Goal: Navigation & Orientation: Find specific page/section

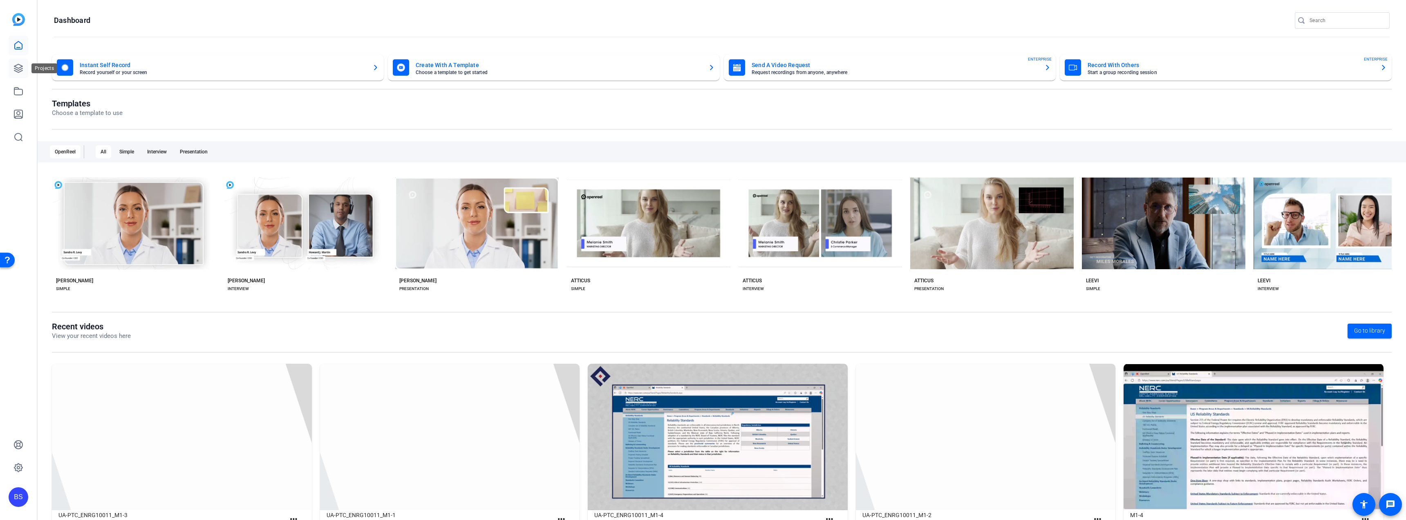
click at [22, 68] on icon at bounding box center [18, 68] width 10 height 10
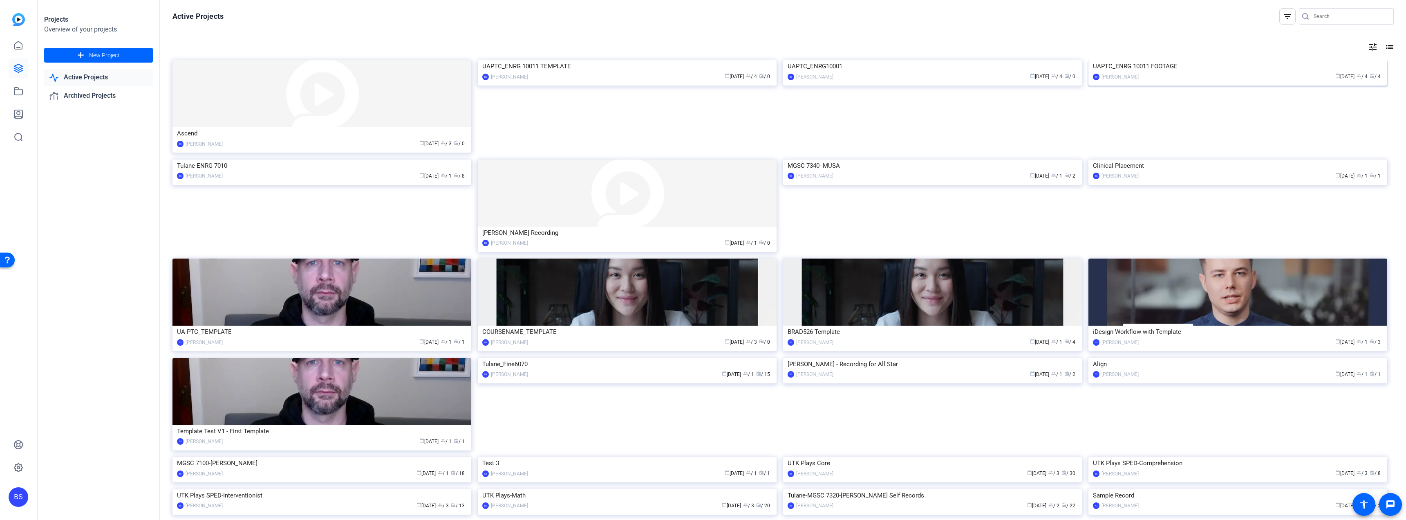
click at [1226, 72] on div "UAPTC_ENRG 10011 FOOTAGE" at bounding box center [1238, 66] width 290 height 12
click at [986, 72] on div "UAPTC_ENRG10001" at bounding box center [933, 66] width 290 height 12
click at [343, 72] on img at bounding box center [322, 93] width 299 height 67
